Goal: Information Seeking & Learning: Learn about a topic

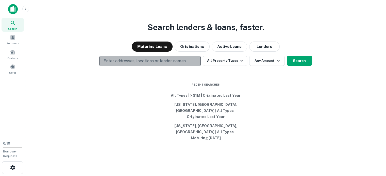
click at [130, 64] on p "Enter addresses, locations or lender names" at bounding box center [145, 61] width 82 height 6
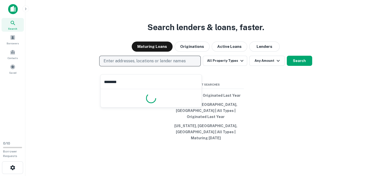
type input "*********"
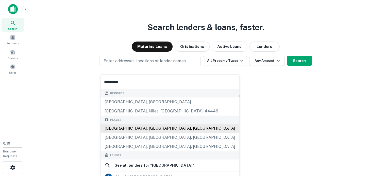
click at [114, 129] on div "Arlington, VA, USA" at bounding box center [170, 128] width 139 height 9
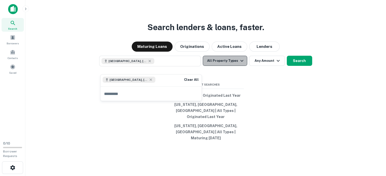
click at [242, 64] on icon "button" at bounding box center [242, 61] width 6 height 6
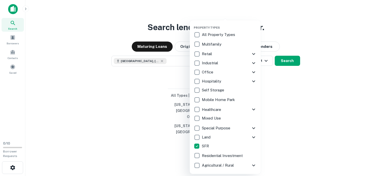
click at [278, 120] on div at bounding box center [195, 88] width 390 height 176
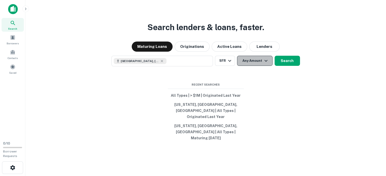
click at [265, 64] on icon "button" at bounding box center [266, 61] width 6 height 6
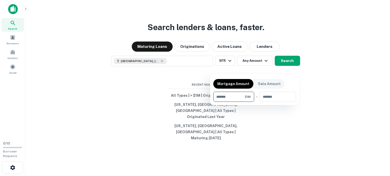
type input "*******"
click at [315, 77] on div at bounding box center [195, 88] width 390 height 176
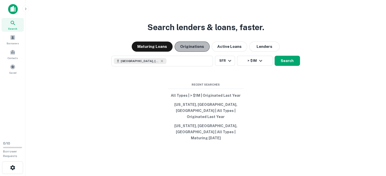
click at [196, 52] on button "Originations" at bounding box center [192, 47] width 35 height 10
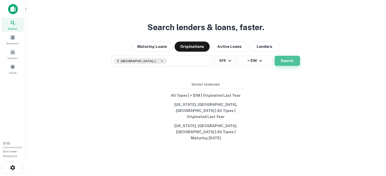
click at [287, 66] on button "Search" at bounding box center [287, 61] width 25 height 10
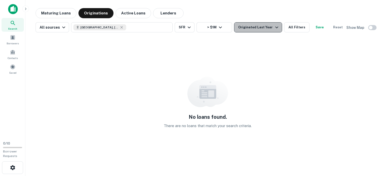
click at [275, 27] on icon "button" at bounding box center [276, 28] width 3 height 2
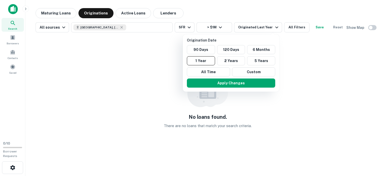
click at [127, 13] on div at bounding box center [195, 88] width 390 height 176
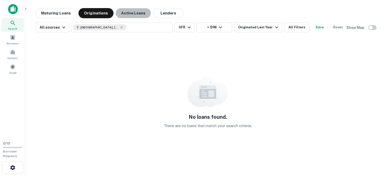
click at [127, 13] on button "Active Loans" at bounding box center [134, 13] width 36 height 10
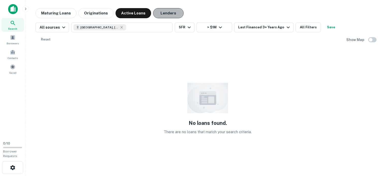
click at [164, 14] on button "Lenders" at bounding box center [168, 13] width 30 height 10
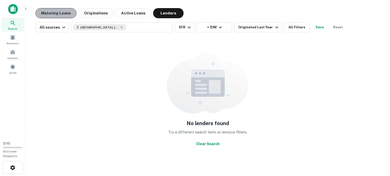
click at [56, 14] on button "Maturing Loans" at bounding box center [56, 13] width 41 height 10
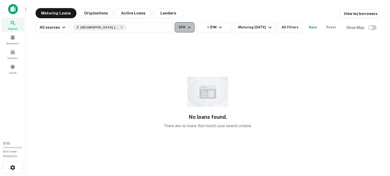
click at [187, 26] on icon "button" at bounding box center [189, 27] width 6 height 6
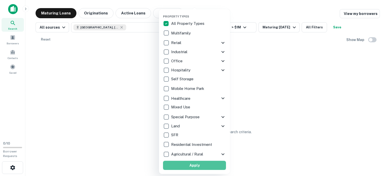
click at [194, 168] on button "Apply" at bounding box center [194, 165] width 63 height 9
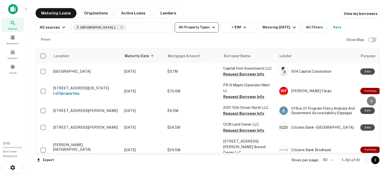
click at [211, 28] on icon "button" at bounding box center [214, 27] width 6 height 6
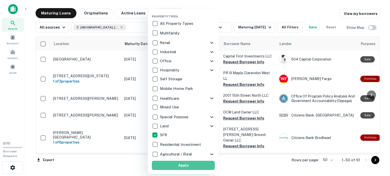
click at [182, 166] on button "Apply" at bounding box center [183, 165] width 63 height 9
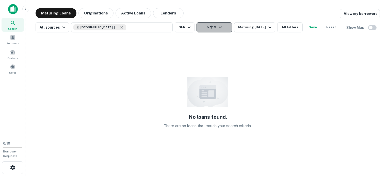
click at [218, 29] on icon "button" at bounding box center [220, 27] width 6 height 6
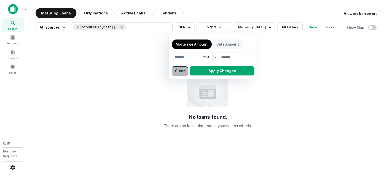
click at [181, 72] on button "Clear" at bounding box center [180, 71] width 16 height 9
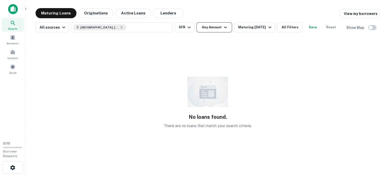
click at [224, 27] on icon "button" at bounding box center [225, 28] width 3 height 2
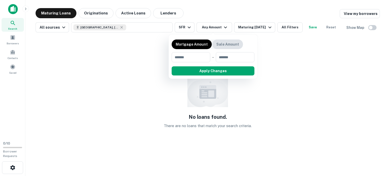
click at [226, 45] on p "Sale Amount" at bounding box center [227, 45] width 23 height 6
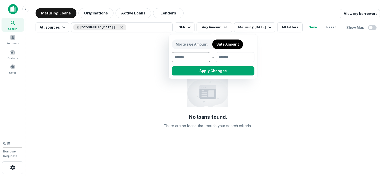
click at [191, 57] on input "number" at bounding box center [189, 57] width 35 height 10
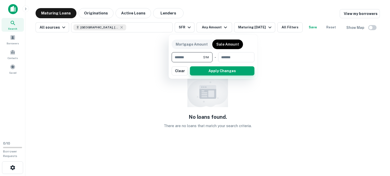
type input "*******"
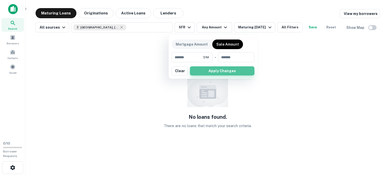
click at [220, 72] on button "Apply Changes" at bounding box center [222, 71] width 65 height 9
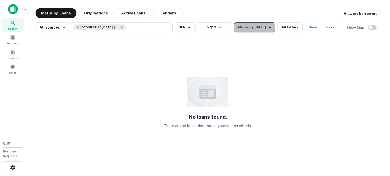
click at [271, 28] on icon "button" at bounding box center [270, 27] width 6 height 6
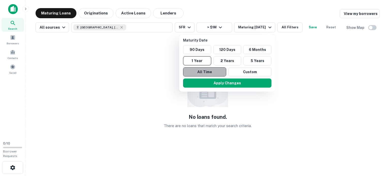
click at [206, 72] on button "All Time" at bounding box center [204, 72] width 43 height 9
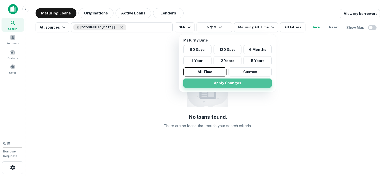
click at [224, 84] on button "Apply Changes" at bounding box center [227, 83] width 88 height 9
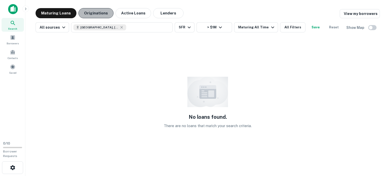
click at [95, 13] on button "Originations" at bounding box center [95, 13] width 35 height 10
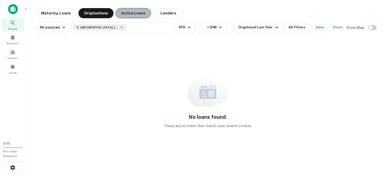
click at [129, 14] on button "Active Loans" at bounding box center [134, 13] width 36 height 10
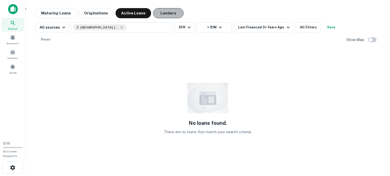
click at [166, 15] on button "Lenders" at bounding box center [168, 13] width 30 height 10
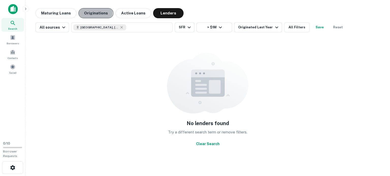
click at [91, 13] on button "Originations" at bounding box center [95, 13] width 35 height 10
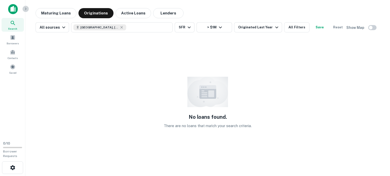
click at [25, 10] on icon "button" at bounding box center [25, 9] width 1 height 2
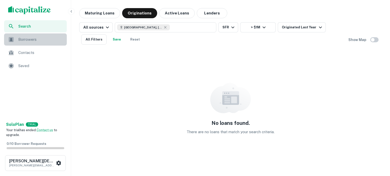
click at [25, 40] on span "Borrowers" at bounding box center [40, 40] width 45 height 6
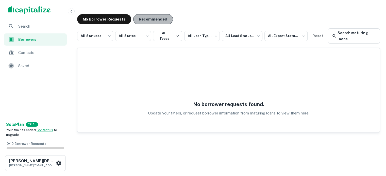
click at [148, 20] on button "Recommended" at bounding box center [153, 19] width 40 height 10
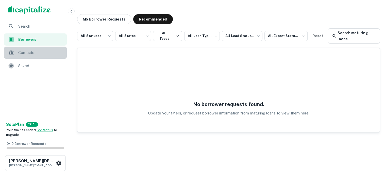
click at [28, 52] on span "Contacts" at bounding box center [40, 53] width 45 height 6
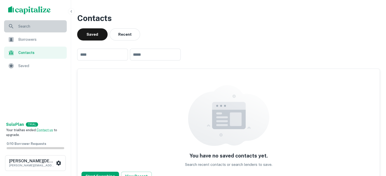
click at [23, 28] on span "Search" at bounding box center [40, 26] width 45 height 6
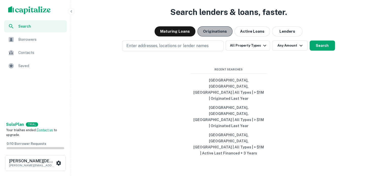
click at [216, 37] on button "Originations" at bounding box center [215, 31] width 35 height 10
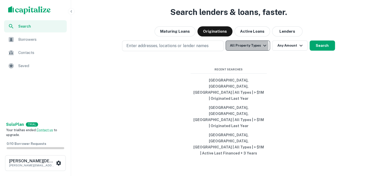
click at [237, 51] on button "All Property Types" at bounding box center [248, 46] width 44 height 10
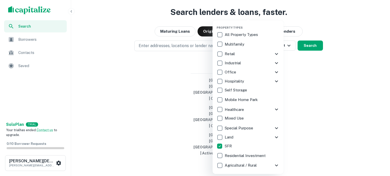
click at [310, 123] on div at bounding box center [195, 88] width 390 height 176
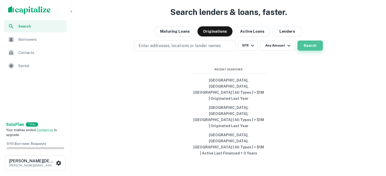
click at [308, 51] on button "Search" at bounding box center [310, 46] width 25 height 10
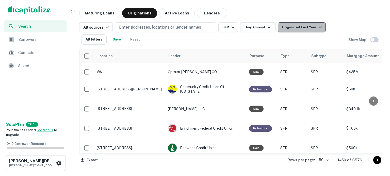
click at [306, 29] on div "Originated Last Year" at bounding box center [302, 27] width 41 height 6
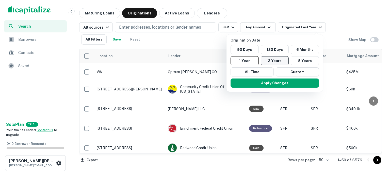
click at [275, 62] on button "2 Years" at bounding box center [275, 60] width 28 height 9
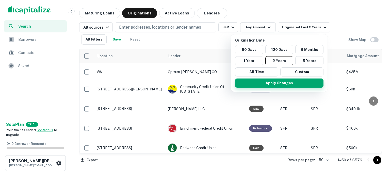
click at [280, 83] on button "Apply Changes" at bounding box center [279, 83] width 88 height 9
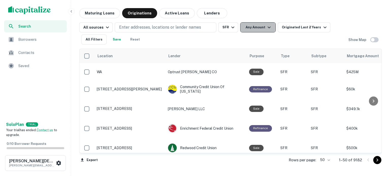
click at [254, 28] on button "Any Amount" at bounding box center [258, 27] width 36 height 10
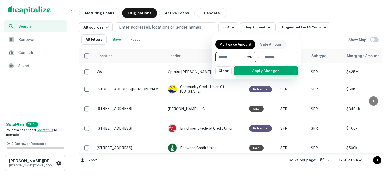
type input "*******"
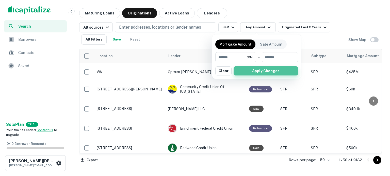
click at [266, 71] on button "Apply Changes" at bounding box center [266, 71] width 65 height 9
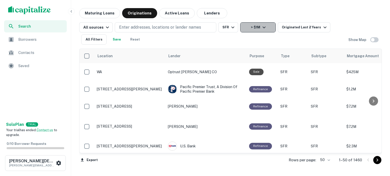
click at [262, 27] on icon "button" at bounding box center [264, 27] width 6 height 6
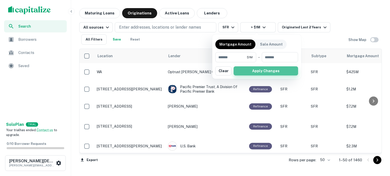
click at [254, 70] on button "Apply Changes" at bounding box center [266, 71] width 65 height 9
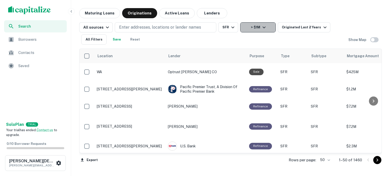
click at [263, 29] on icon "button" at bounding box center [264, 27] width 6 height 6
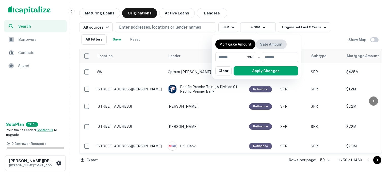
click at [266, 44] on p "Sale Amount" at bounding box center [271, 45] width 23 height 6
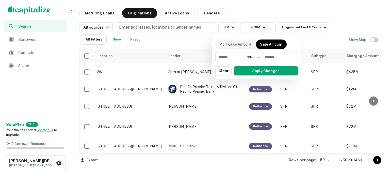
click at [351, 22] on div at bounding box center [195, 88] width 390 height 176
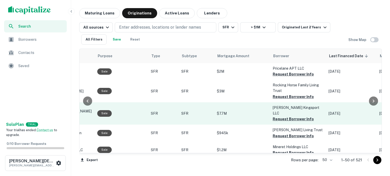
scroll to position [0, 152]
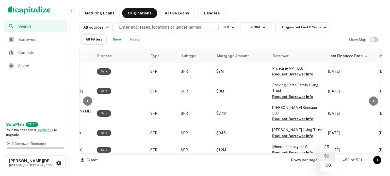
click at [331, 160] on body "Search Borrowers Contacts Saved Solo Plan TRIAL Your trial has ended. Contact u…" at bounding box center [195, 88] width 390 height 176
click at [327, 167] on li "100" at bounding box center [327, 165] width 15 height 9
type input "***"
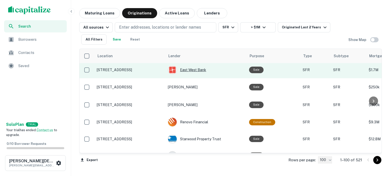
scroll to position [187, 0]
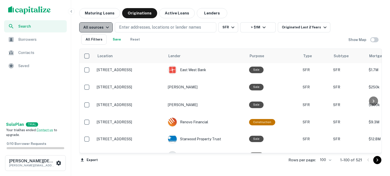
click at [104, 27] on icon "button" at bounding box center [107, 27] width 6 height 6
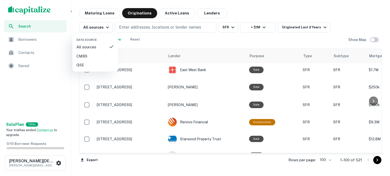
click at [166, 40] on div at bounding box center [195, 88] width 390 height 176
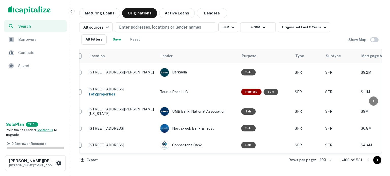
scroll to position [886, 8]
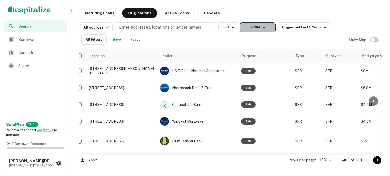
click at [262, 28] on icon "button" at bounding box center [264, 27] width 6 height 6
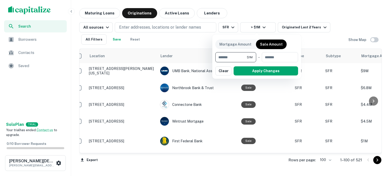
click at [238, 57] on input "*******" at bounding box center [230, 57] width 31 height 10
type input "*"
type input "******"
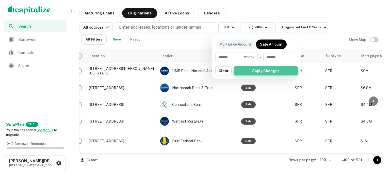
click at [259, 70] on button "Apply Changes" at bounding box center [266, 71] width 65 height 9
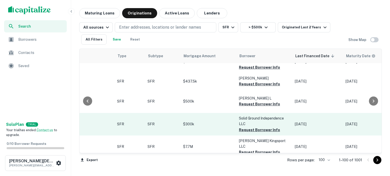
scroll to position [0, 186]
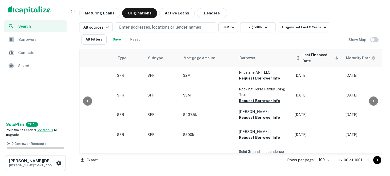
click at [309, 56] on span "Last Financed Date sorted descending" at bounding box center [321, 58] width 38 height 12
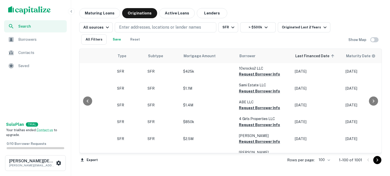
click at [370, 56] on div at bounding box center [373, 101] width 10 height 104
click at [98, 14] on button "Maturing Loans" at bounding box center [99, 13] width 41 height 10
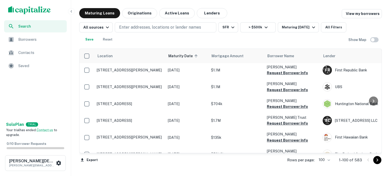
scroll to position [220, 0]
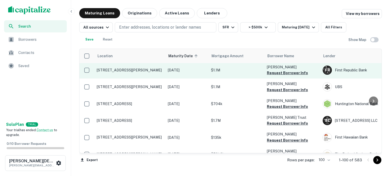
click at [315, 69] on p "Cristian Calm Radu" at bounding box center [292, 68] width 51 height 6
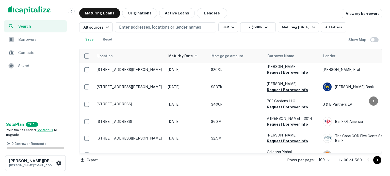
scroll to position [1610, 0]
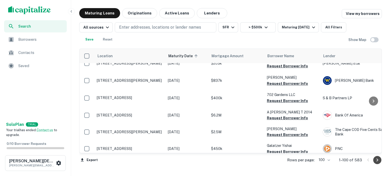
click at [377, 161] on icon "Go to next page" at bounding box center [378, 160] width 2 height 3
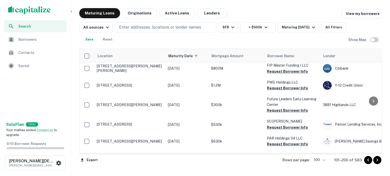
scroll to position [118, 0]
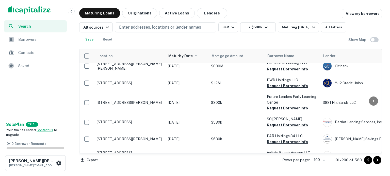
click at [315, 77] on p "PWD Holdings LLC" at bounding box center [292, 80] width 51 height 6
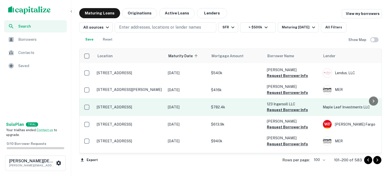
scroll to position [1658, 0]
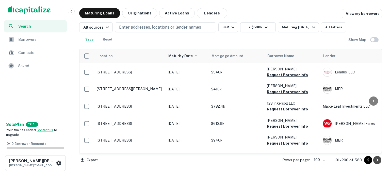
click at [378, 160] on icon "Go to next page" at bounding box center [377, 160] width 6 height 6
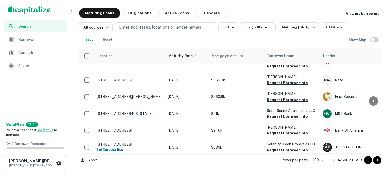
scroll to position [1640, 0]
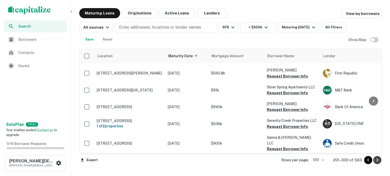
click at [377, 160] on icon "Go to next page" at bounding box center [377, 160] width 6 height 6
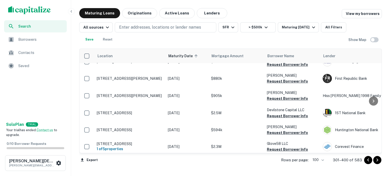
scroll to position [1212, 0]
